Goal: Task Accomplishment & Management: Use online tool/utility

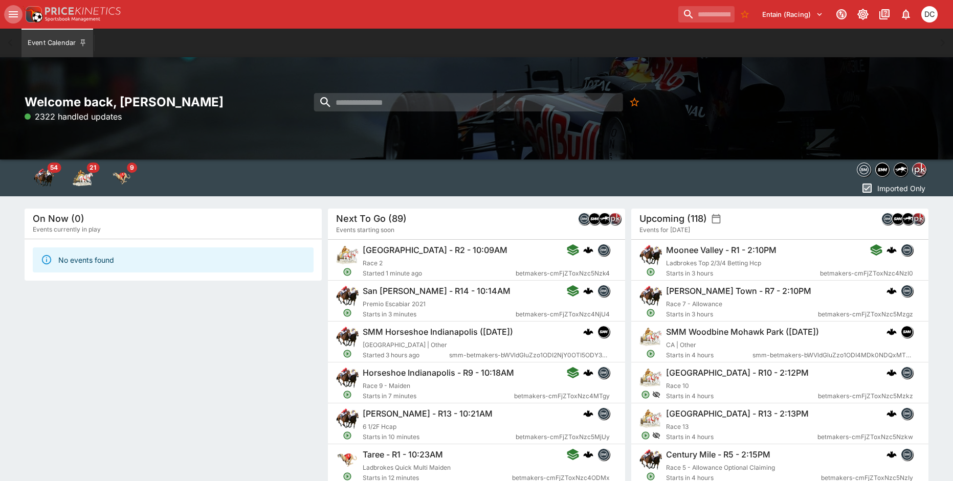
click at [8, 14] on icon "open drawer" at bounding box center [13, 14] width 12 height 12
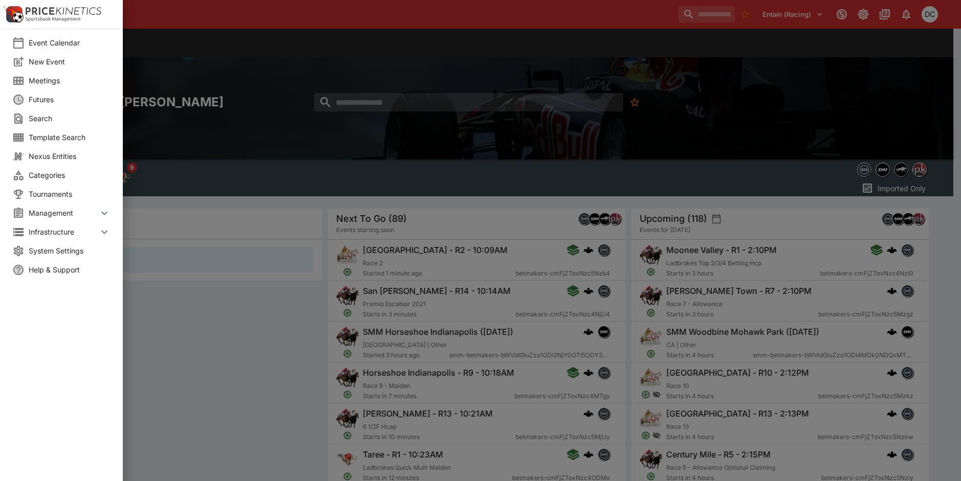
click at [57, 84] on span "Meetings" at bounding box center [70, 80] width 82 height 11
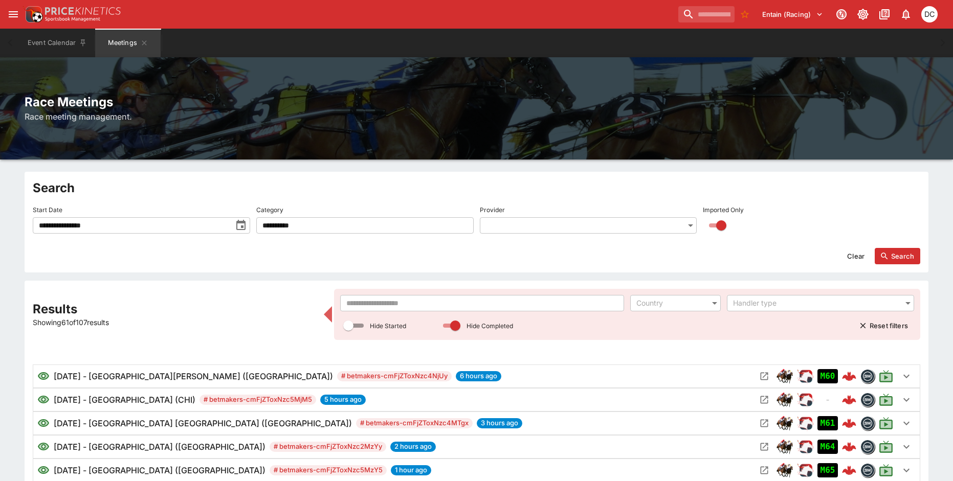
click at [413, 303] on input "text" at bounding box center [482, 303] width 284 height 16
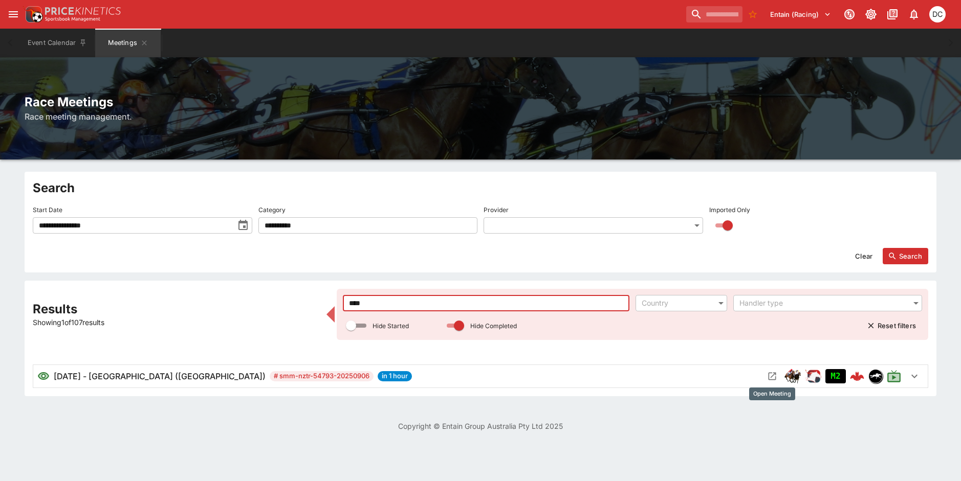
type input "****"
click at [770, 380] on icon "Open Meeting" at bounding box center [772, 376] width 10 height 10
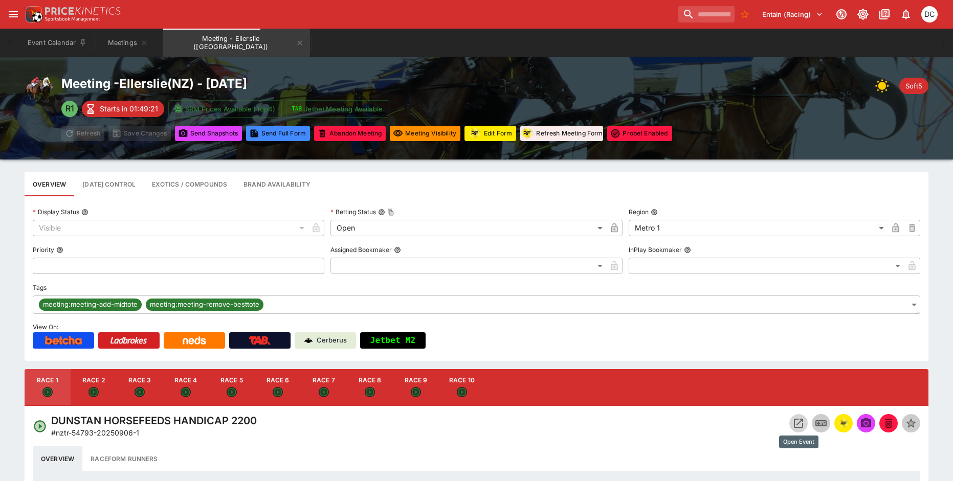
click at [800, 424] on icon "Open Event" at bounding box center [798, 423] width 12 height 12
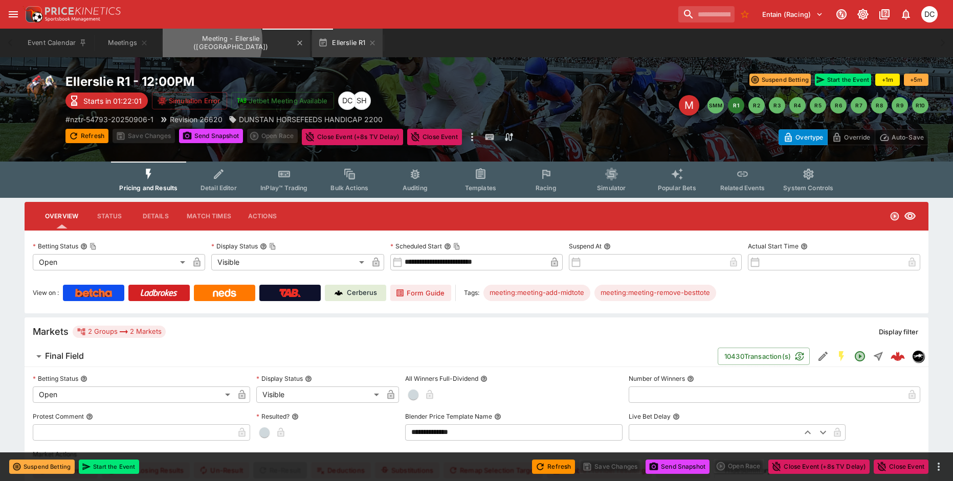
click at [196, 41] on button "Meeting - Ellerslie (NZ)" at bounding box center [236, 43] width 147 height 29
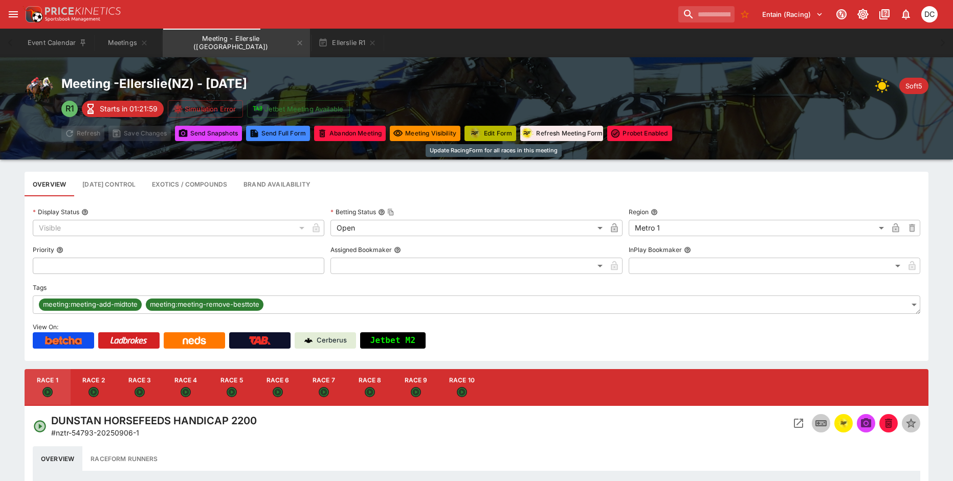
click at [489, 134] on button "Edit Form" at bounding box center [490, 133] width 52 height 15
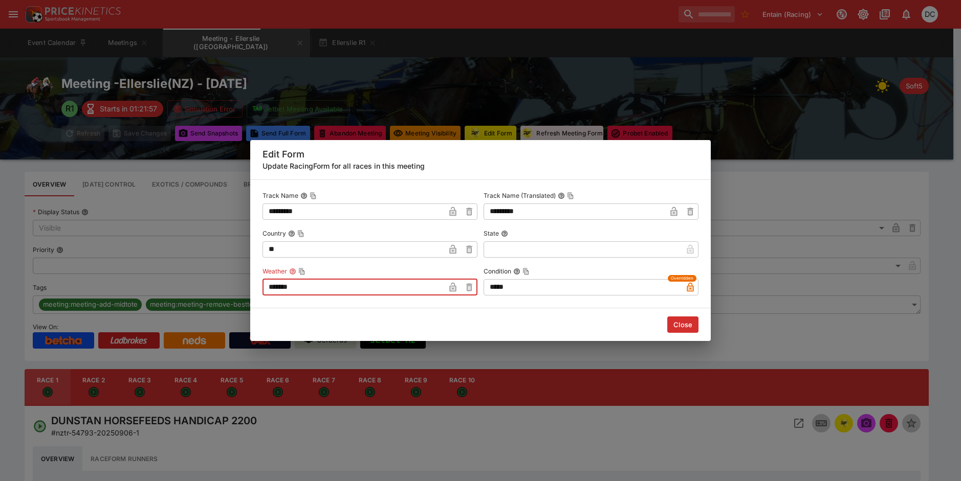
drag, startPoint x: 324, startPoint y: 283, endPoint x: 256, endPoint y: 289, distance: 68.3
click at [256, 289] on div "Track Name ********* ​ Track Name (Translated) ********* ​ Country ** ​ State ​…" at bounding box center [480, 244] width 460 height 129
type input "********"
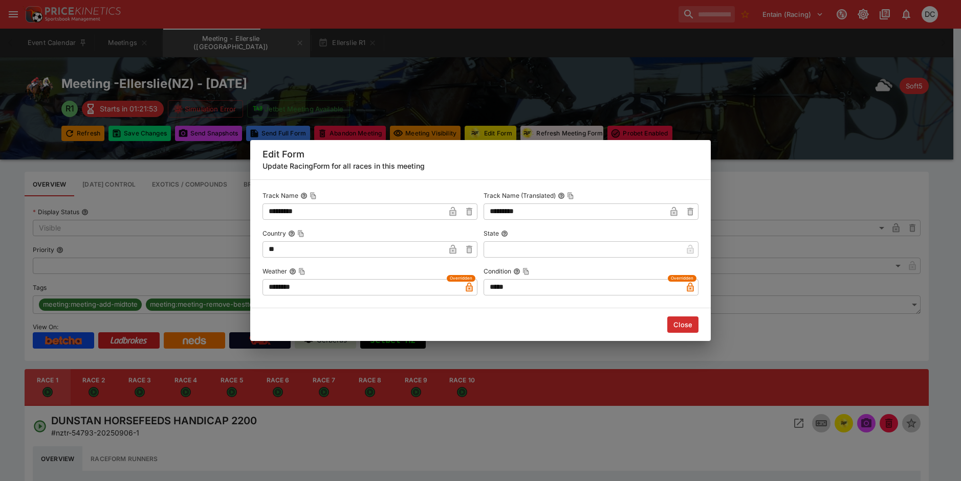
click at [688, 328] on button "Close" at bounding box center [682, 325] width 31 height 16
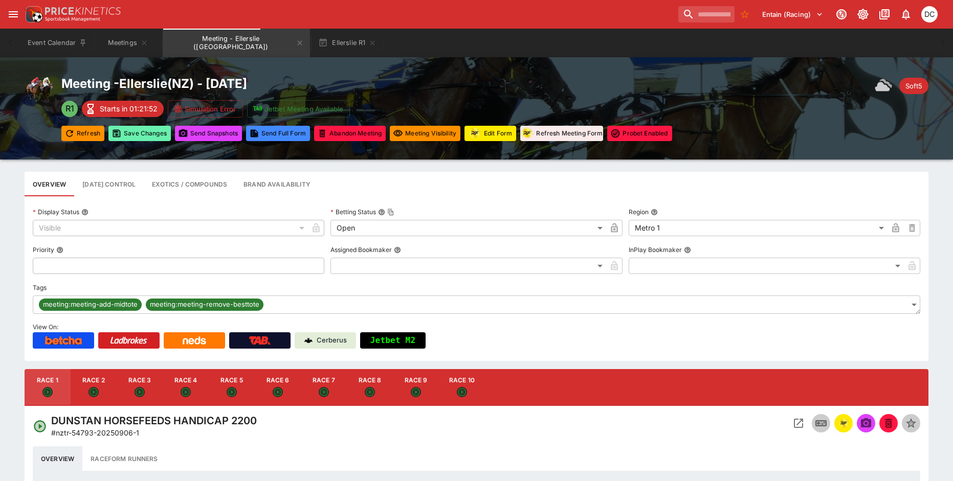
click at [164, 135] on button "Save Changes" at bounding box center [139, 133] width 62 height 15
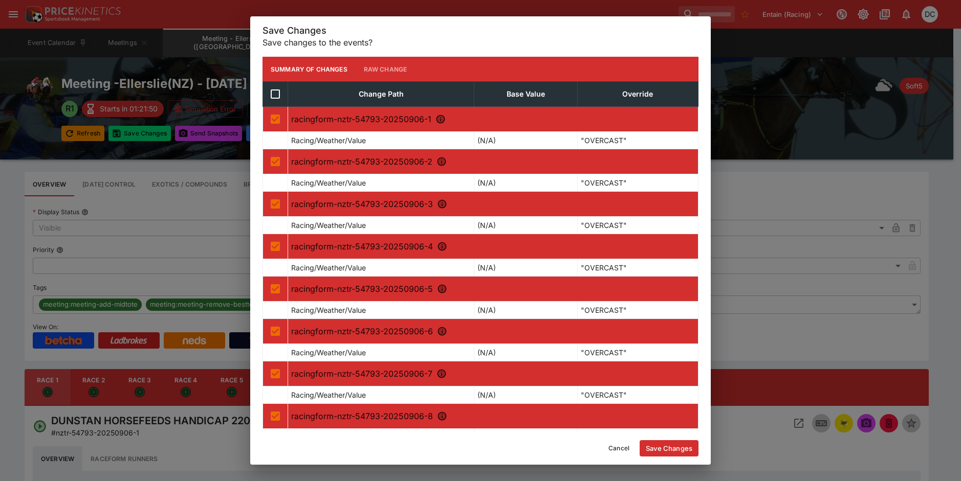
click at [685, 449] on button "Save Changes" at bounding box center [668, 448] width 59 height 16
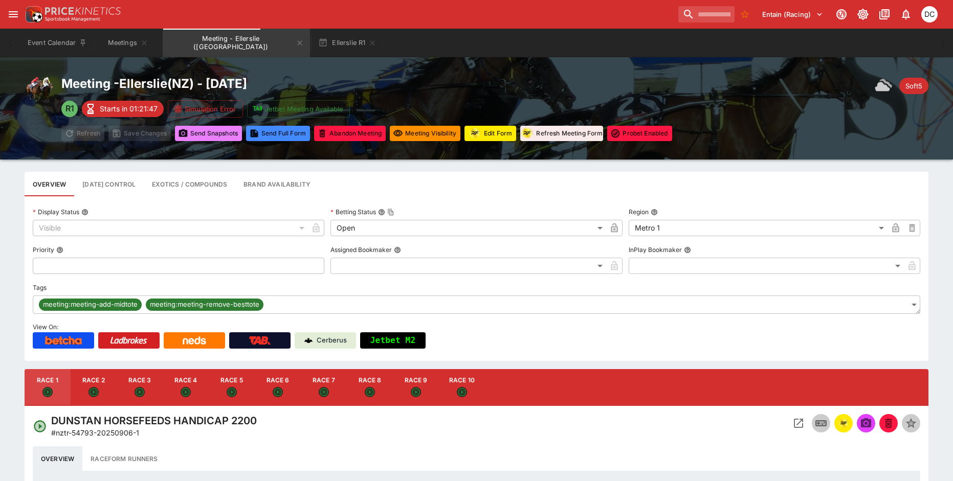
click at [212, 133] on button "Send Snapshot s" at bounding box center [208, 133] width 67 height 15
click at [183, 384] on button "Race 4" at bounding box center [186, 387] width 46 height 37
type input "**********"
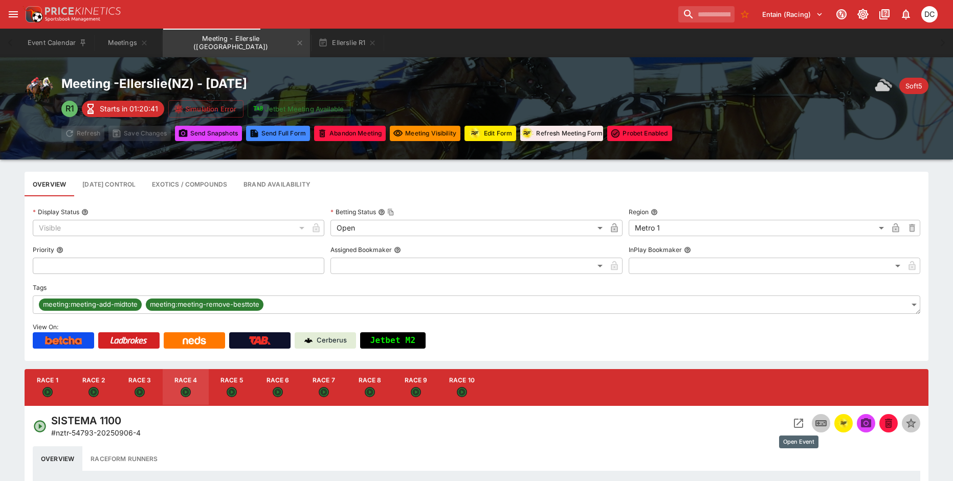
click at [796, 423] on icon "Open Event" at bounding box center [798, 423] width 12 height 12
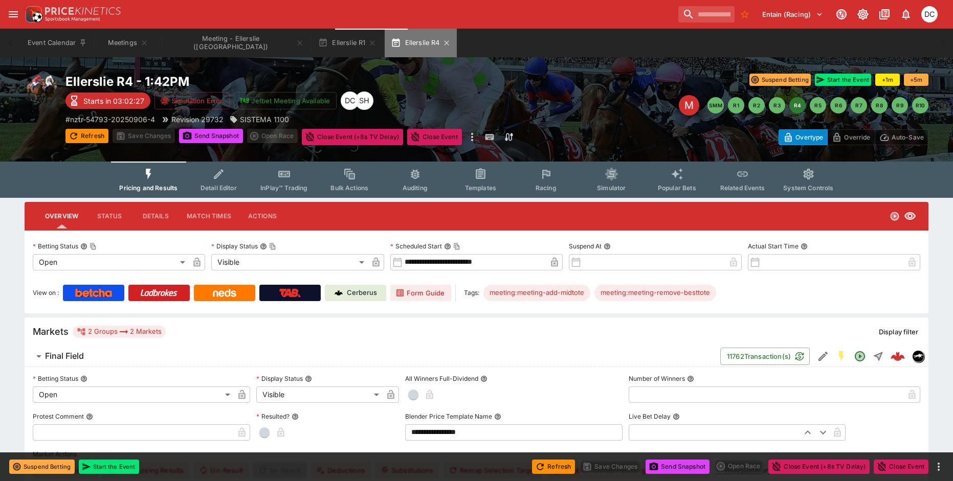
click at [399, 47] on button "Ellerslie R4" at bounding box center [421, 43] width 72 height 29
click at [442, 39] on icon "button" at bounding box center [446, 43] width 8 height 8
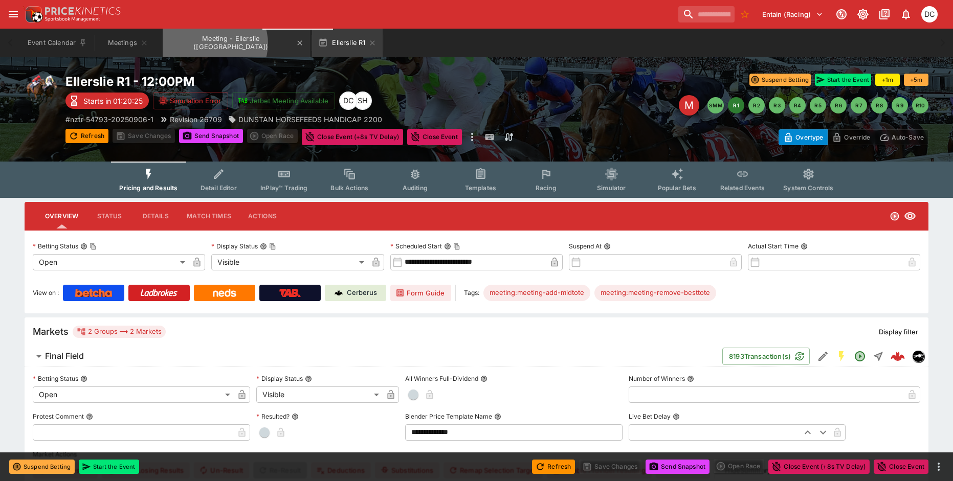
click at [214, 43] on button "Meeting - Ellerslie (NZ)" at bounding box center [236, 43] width 147 height 29
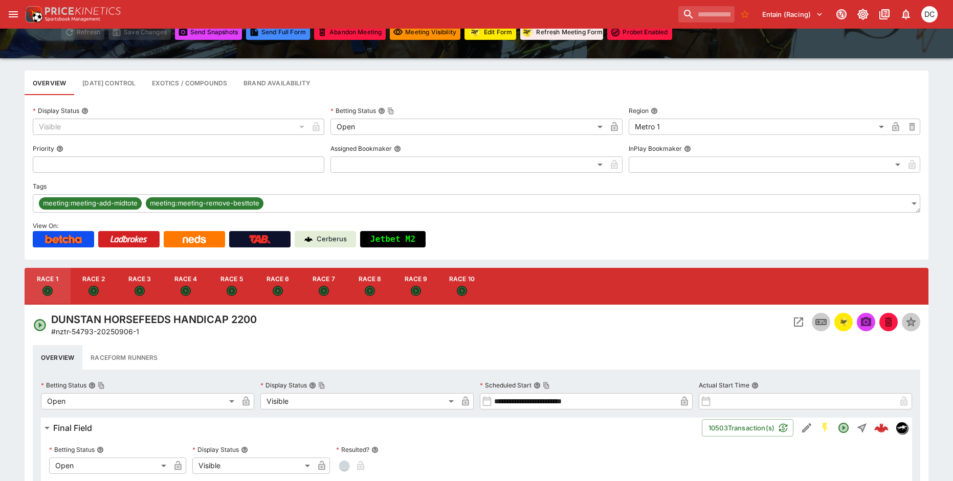
scroll to position [102, 0]
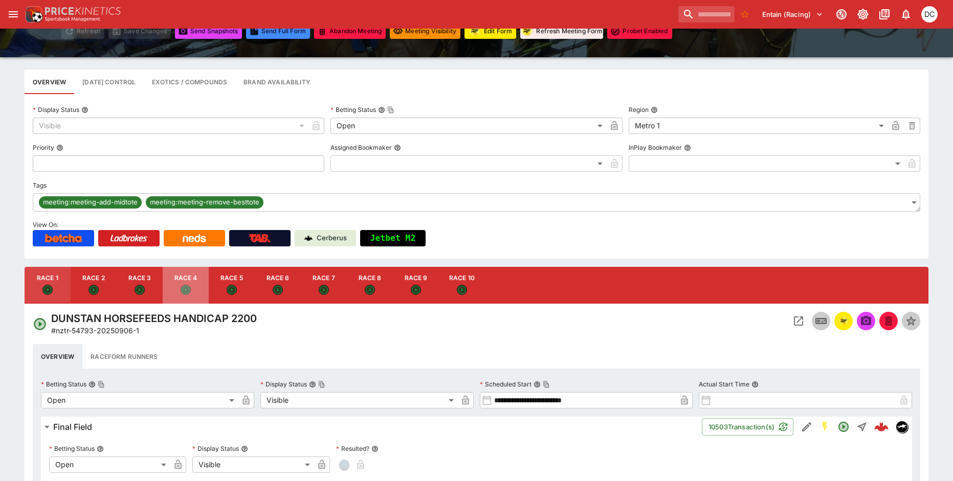
click at [179, 279] on button "Race 4" at bounding box center [186, 285] width 46 height 37
type input "**********"
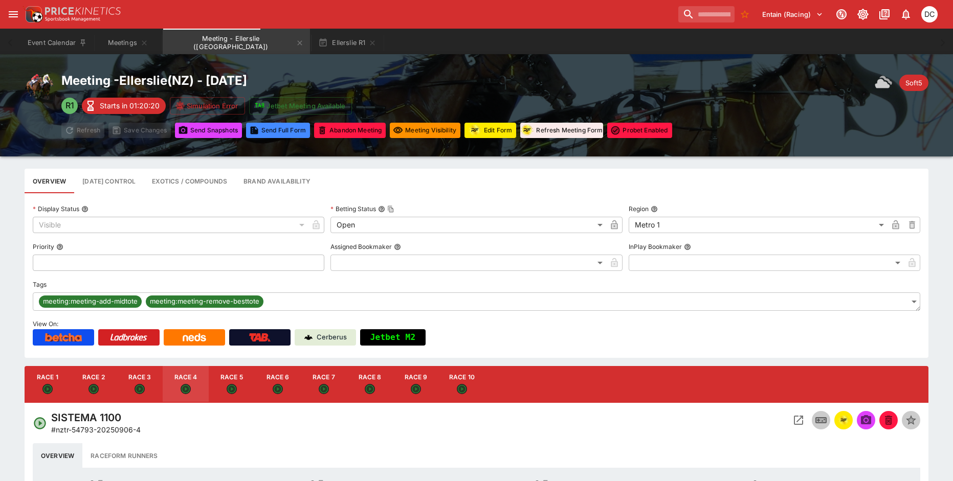
scroll to position [0, 0]
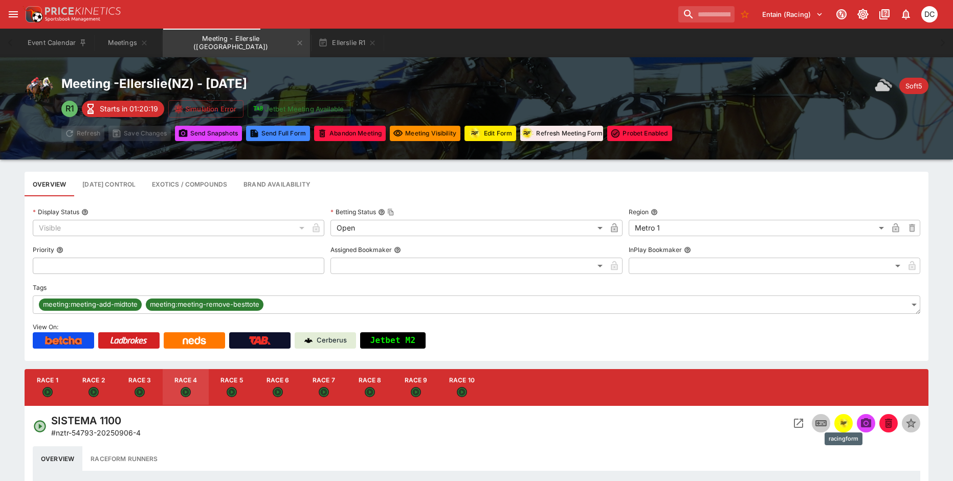
click at [838, 429] on img "racingform" at bounding box center [843, 423] width 12 height 11
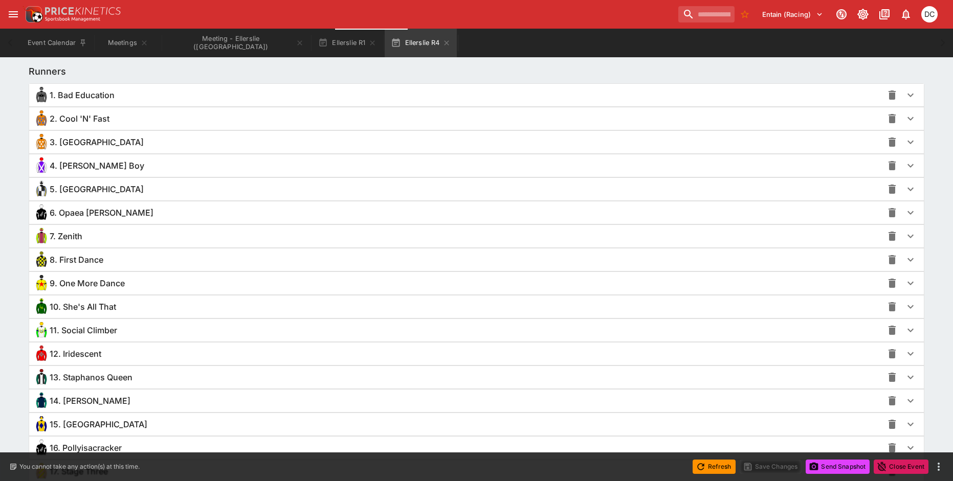
scroll to position [857, 0]
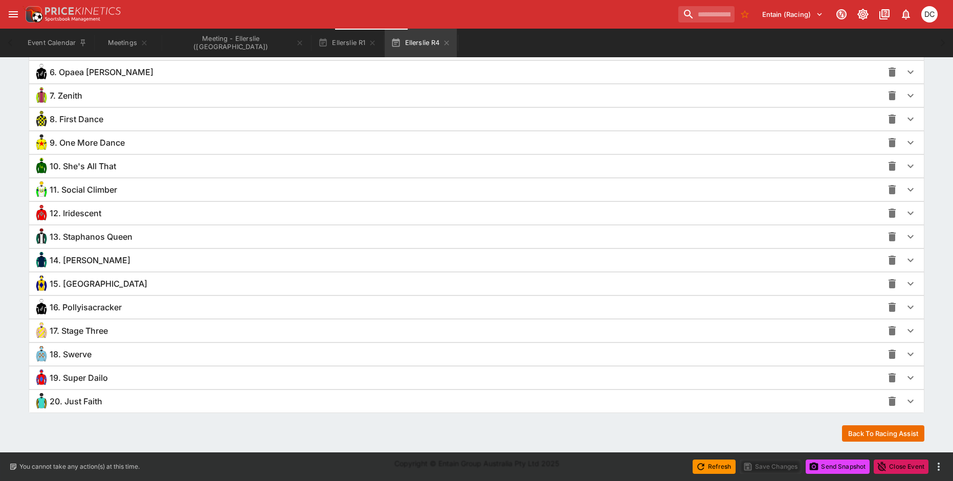
click at [311, 402] on div "20. Just Faith" at bounding box center [458, 401] width 850 height 16
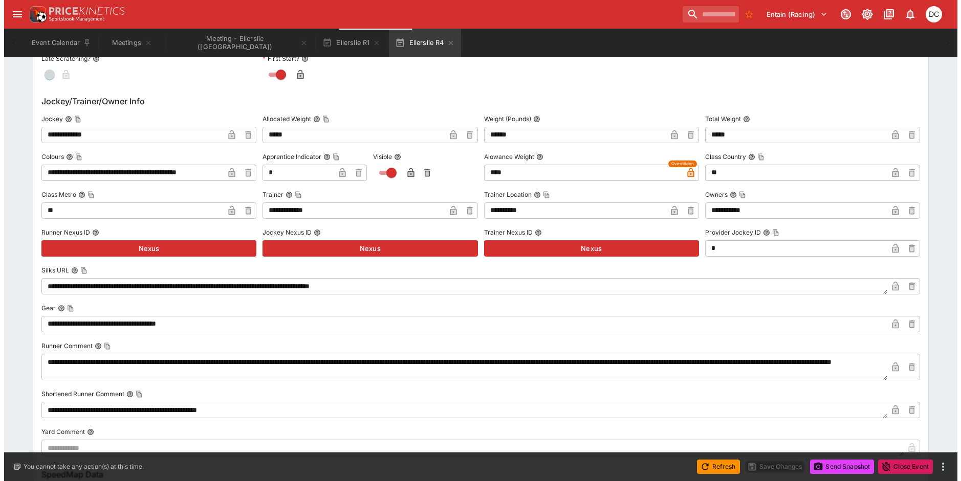
scroll to position [1421, 0]
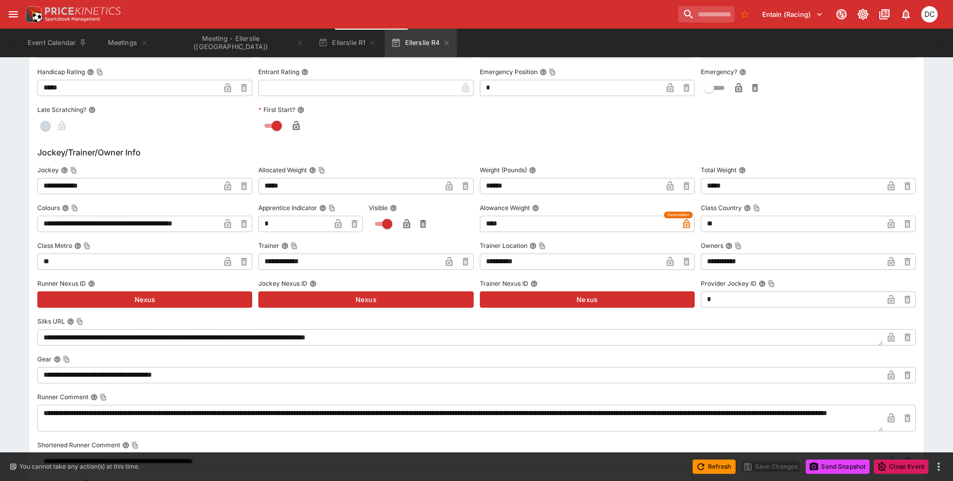
click at [507, 239] on label "Trainer Location" at bounding box center [587, 245] width 215 height 15
click at [529, 242] on button "Trainer Location" at bounding box center [532, 245] width 7 height 7
click at [487, 220] on input "****" at bounding box center [579, 224] width 198 height 16
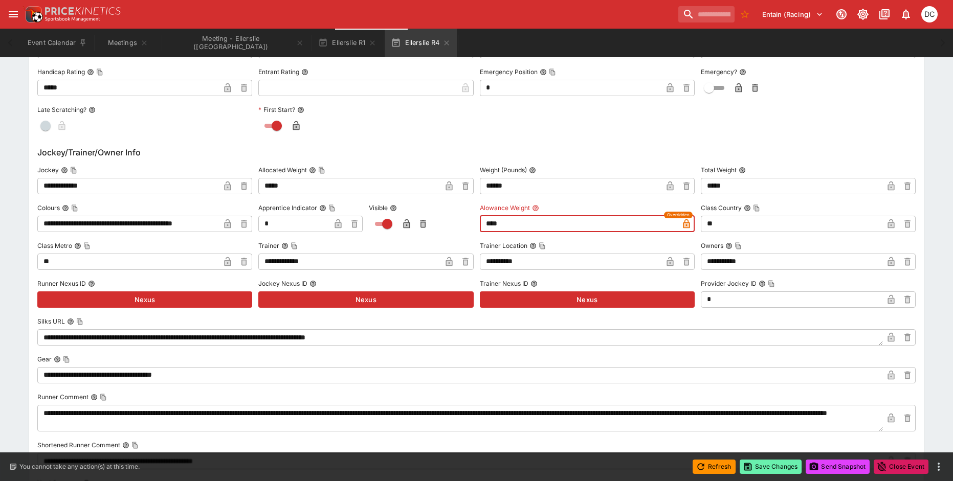
type input "****"
click at [774, 469] on button "Save Changes" at bounding box center [771, 467] width 62 height 14
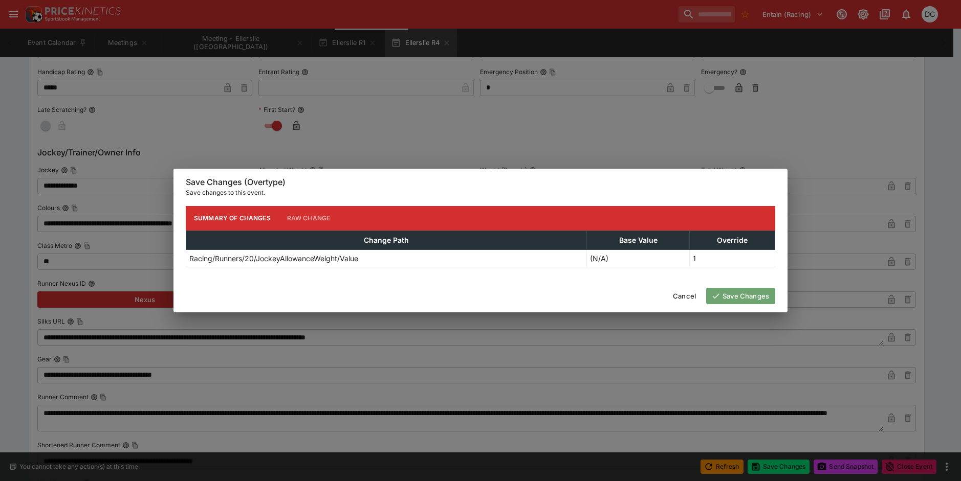
click at [761, 299] on button "Save Changes" at bounding box center [740, 296] width 69 height 16
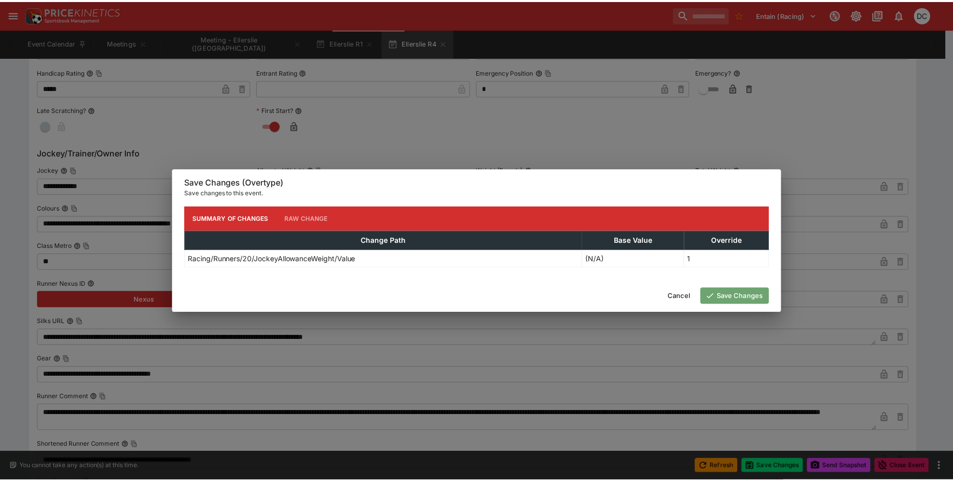
scroll to position [0, 0]
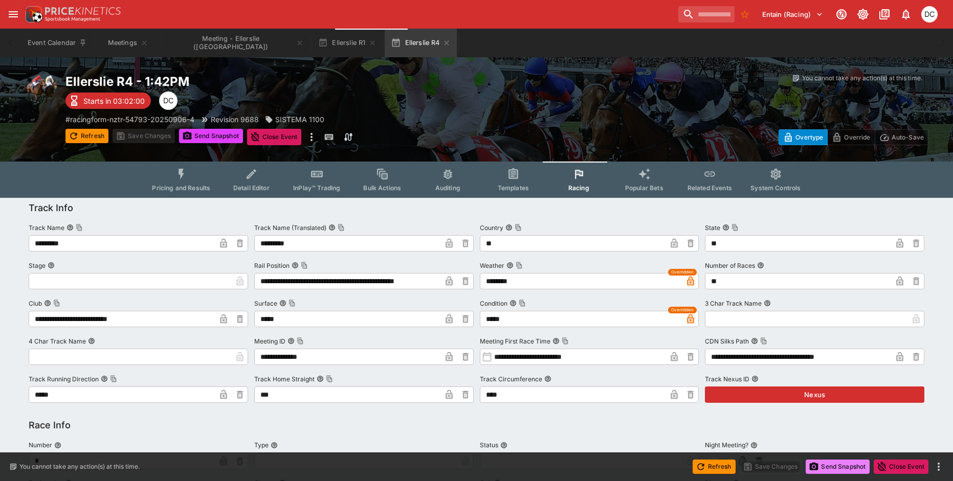
click at [841, 470] on button "Send Snapshot" at bounding box center [838, 467] width 64 height 14
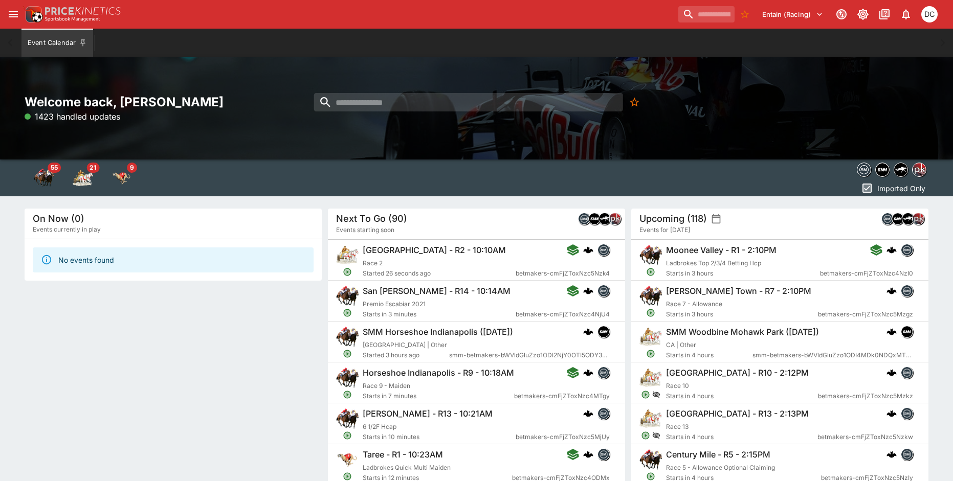
click at [13, 18] on icon "open drawer" at bounding box center [13, 14] width 12 height 12
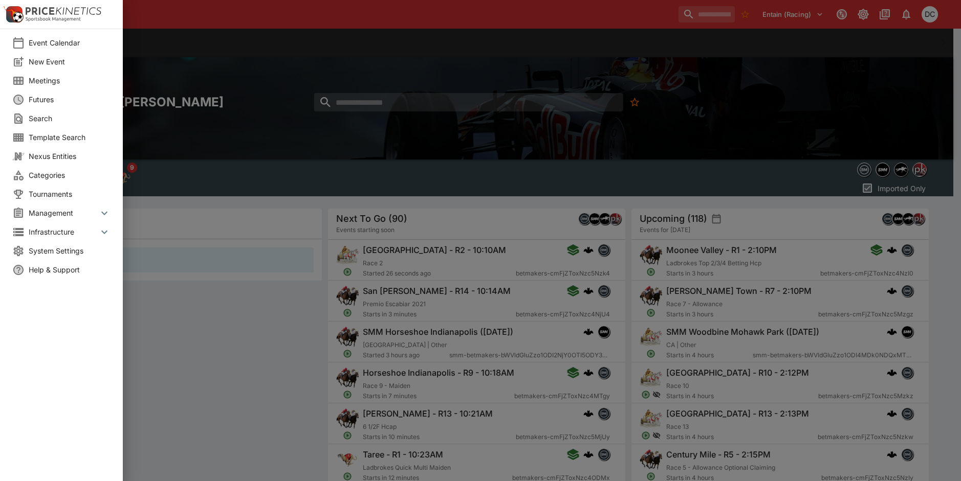
click at [43, 80] on span "Meetings" at bounding box center [70, 80] width 82 height 11
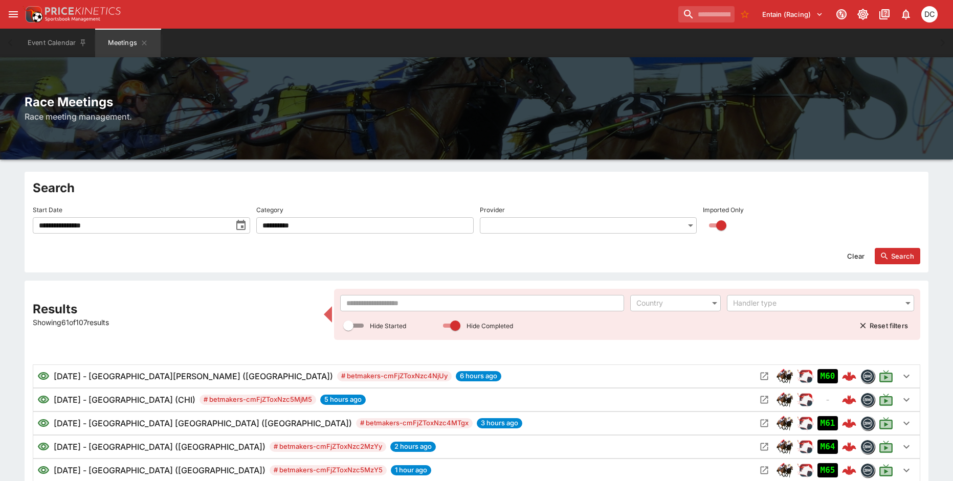
click at [447, 308] on input "text" at bounding box center [482, 303] width 284 height 16
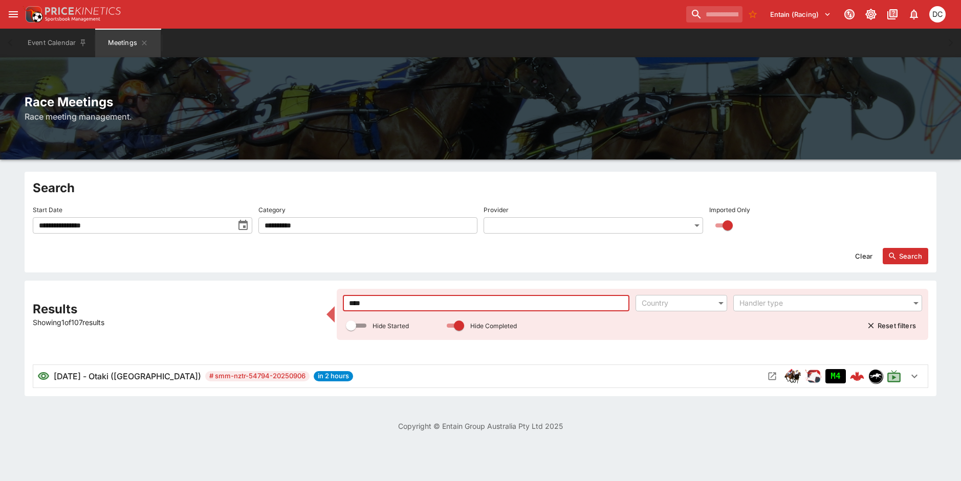
type input "****"
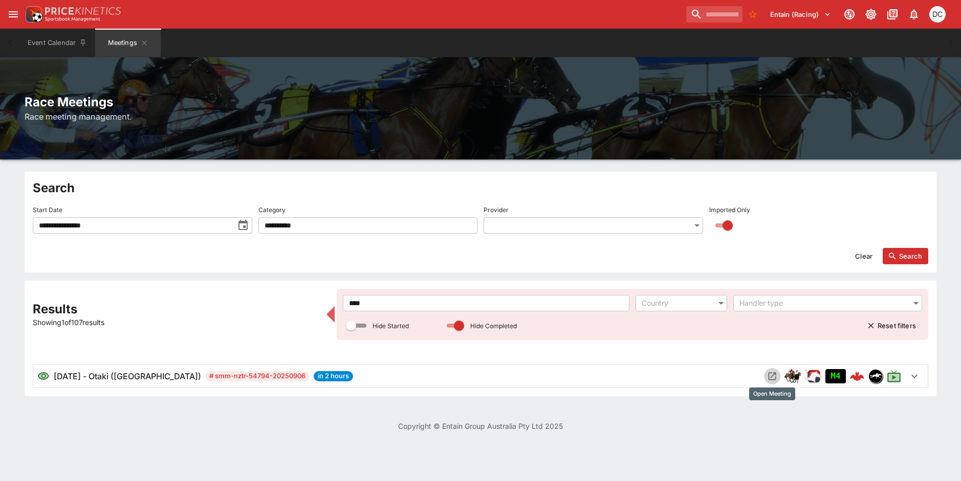
click at [772, 376] on icon "Open Meeting" at bounding box center [772, 376] width 10 height 10
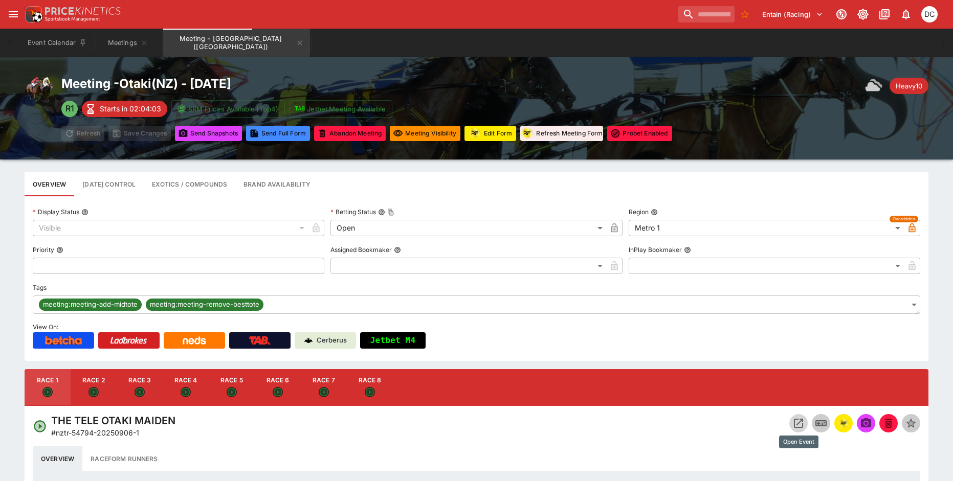
click at [797, 426] on icon "Open Event" at bounding box center [798, 423] width 12 height 12
